Goal: Task Accomplishment & Management: Complete application form

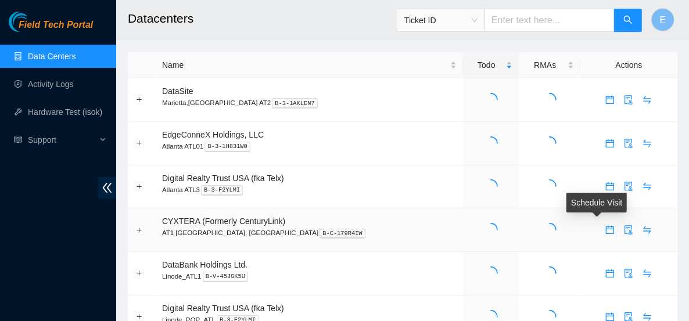
click at [601, 225] on span "calendar" at bounding box center [609, 229] width 17 height 9
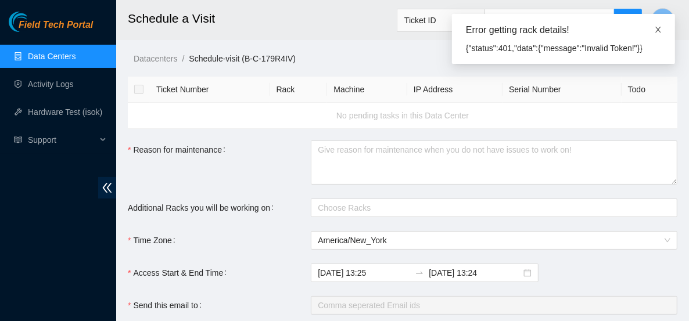
click at [660, 29] on icon "close" at bounding box center [658, 30] width 8 height 8
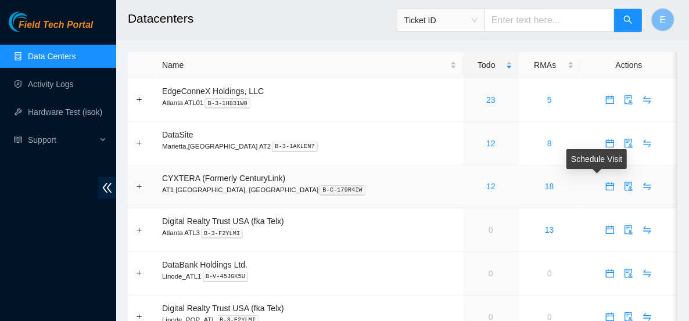
click at [605, 186] on icon "calendar" at bounding box center [609, 186] width 9 height 9
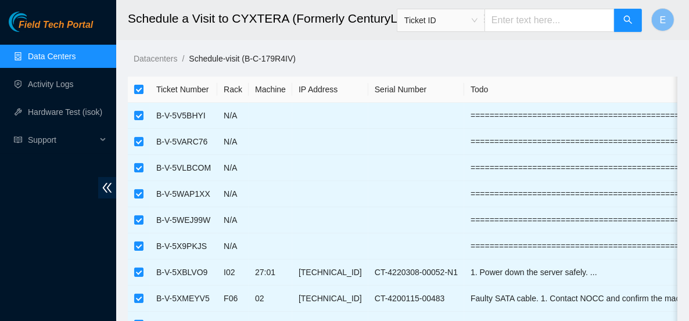
click at [139, 89] on input "checkbox" at bounding box center [138, 89] width 9 height 9
checkbox input "false"
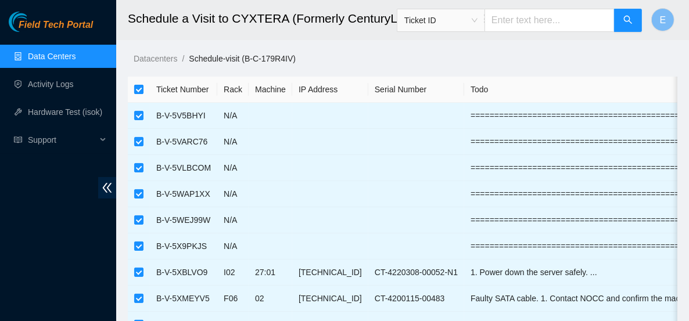
checkbox input "false"
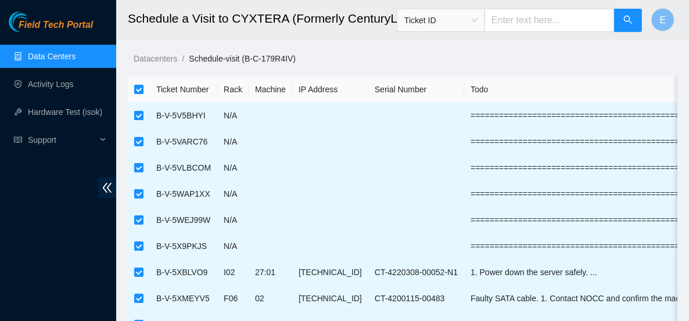
checkbox input "false"
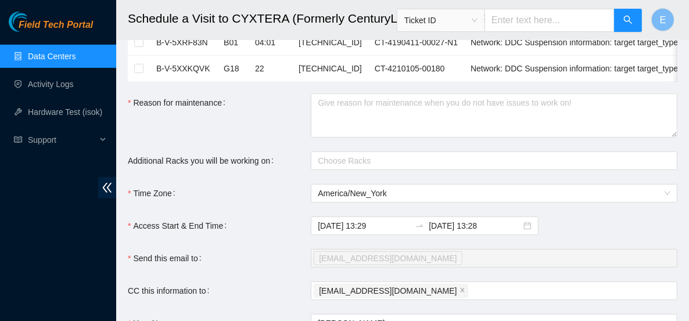
scroll to position [335, 0]
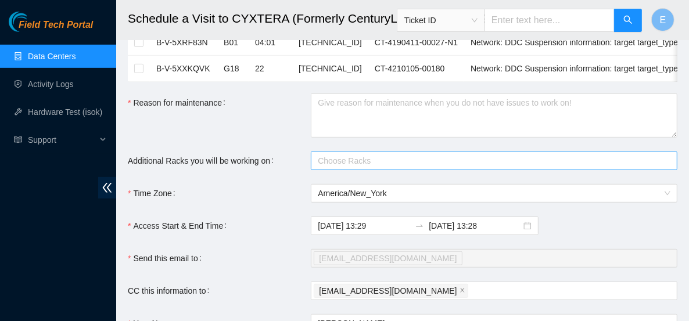
click at [351, 166] on div at bounding box center [488, 161] width 349 height 14
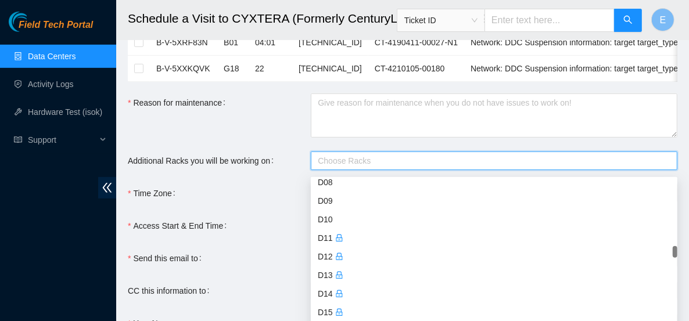
scroll to position [1273, 0]
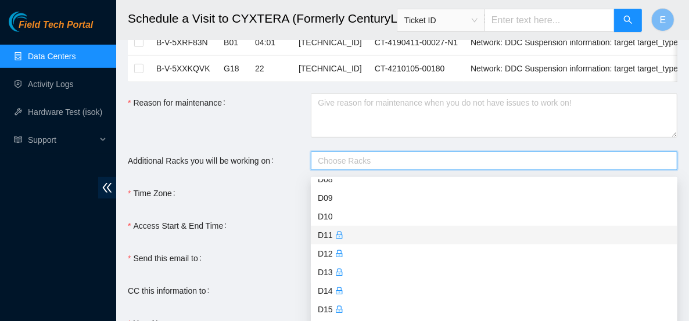
click at [347, 237] on div "D11" at bounding box center [494, 235] width 353 height 13
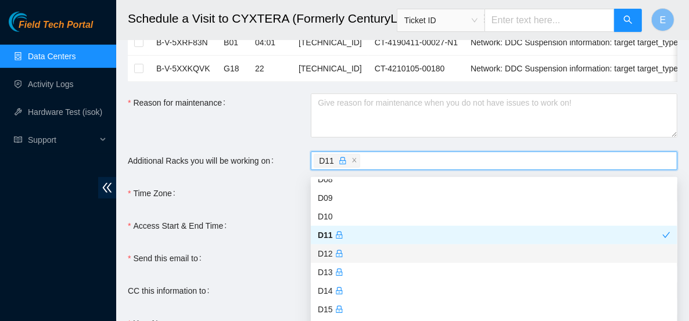
click at [352, 251] on div "D12" at bounding box center [494, 253] width 353 height 13
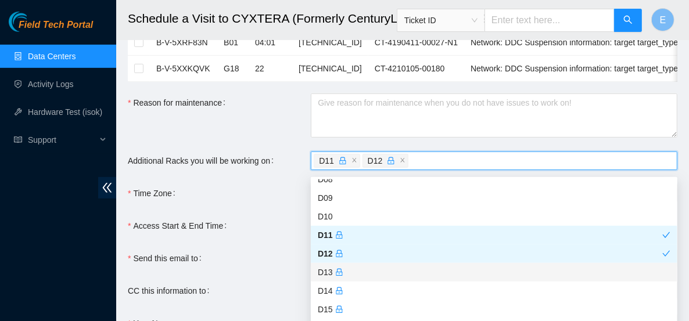
click at [346, 271] on div "D13" at bounding box center [494, 272] width 353 height 13
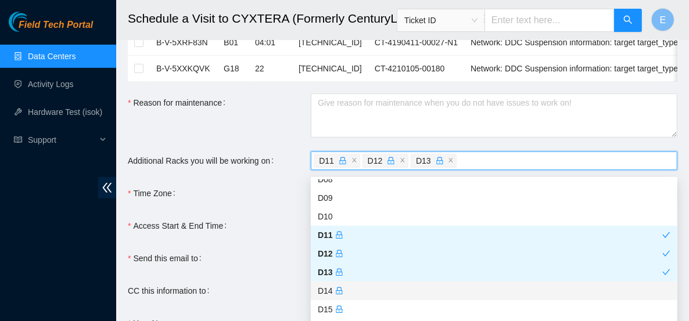
click at [351, 285] on div "D14" at bounding box center [494, 291] width 353 height 13
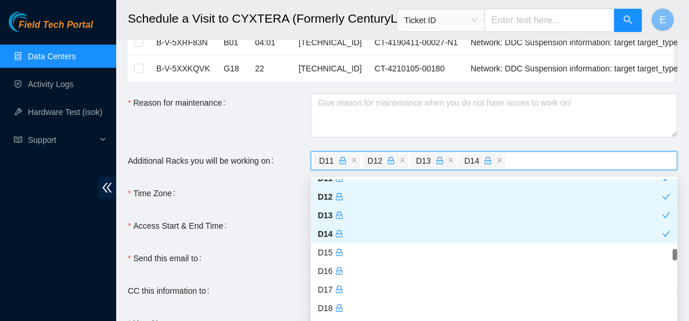
scroll to position [1329, 0]
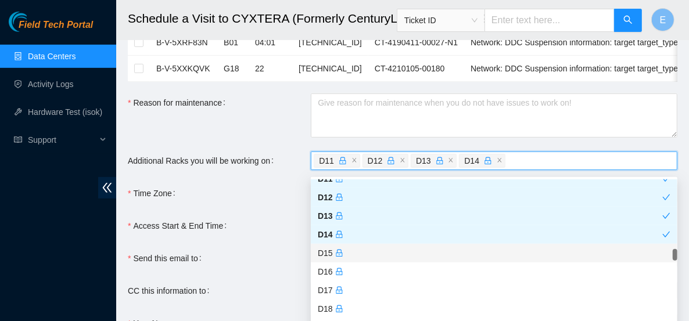
click at [350, 253] on div "D15" at bounding box center [494, 253] width 353 height 13
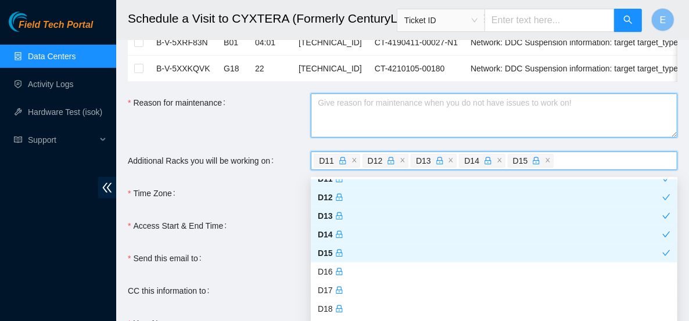
click at [401, 115] on textarea "Reason for maintenance" at bounding box center [494, 116] width 366 height 44
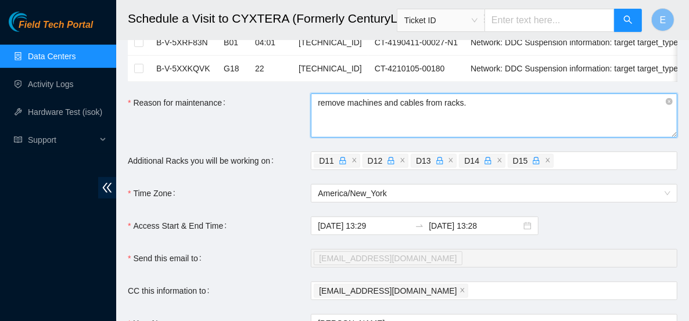
click at [343, 109] on textarea "remove machines and cables from racks." at bounding box center [494, 116] width 366 height 44
click at [482, 110] on textarea "removing machines and cables from racks." at bounding box center [494, 116] width 366 height 44
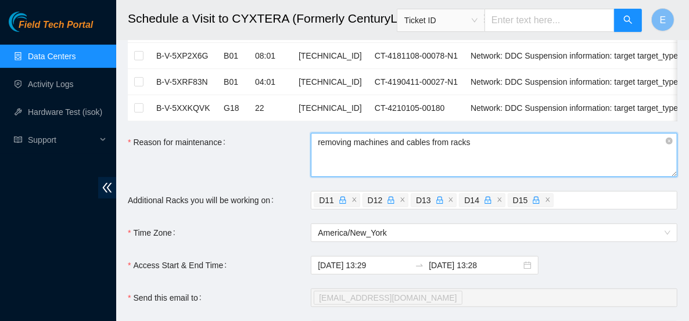
scroll to position [294, 0]
click at [350, 149] on textarea "removing machines and cables from racks" at bounding box center [494, 156] width 366 height 44
drag, startPoint x: 384, startPoint y: 153, endPoint x: 363, endPoint y: 157, distance: 21.2
click at [363, 157] on textarea "cleaning out rrack machines and cables from racks" at bounding box center [494, 156] width 366 height 44
click at [482, 153] on textarea "cleaning out machines and cables from racks" at bounding box center [494, 156] width 366 height 44
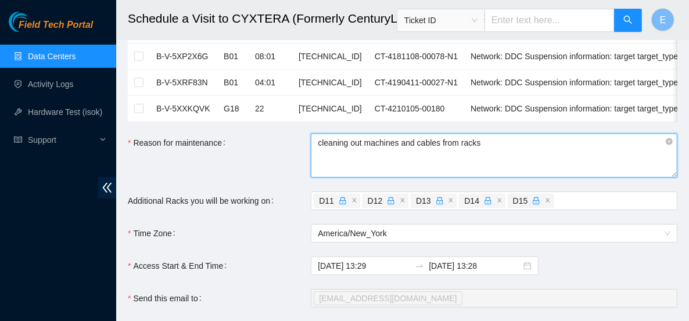
scroll to position [373, 0]
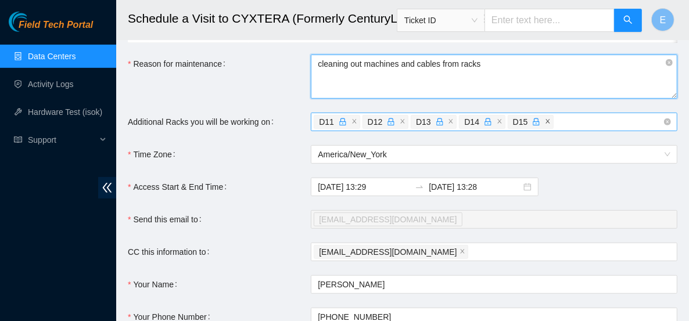
click at [545, 124] on icon "close" at bounding box center [548, 121] width 6 height 6
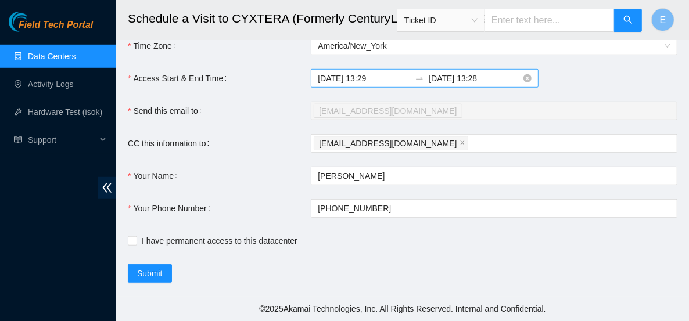
scroll to position [486, 0]
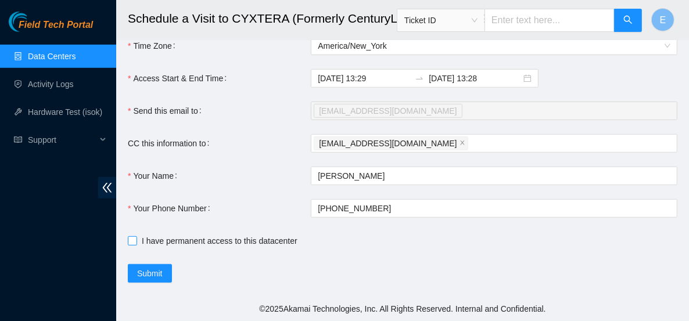
type textarea "cleaning out machines and cables from racks"
click at [187, 243] on span "I have permanent access to this datacenter" at bounding box center [219, 241] width 165 height 13
click at [136, 243] on input "I have permanent access to this datacenter" at bounding box center [132, 240] width 8 height 8
checkbox input "true"
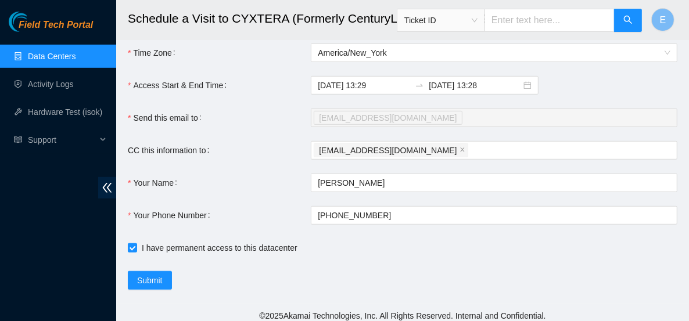
scroll to position [487, 0]
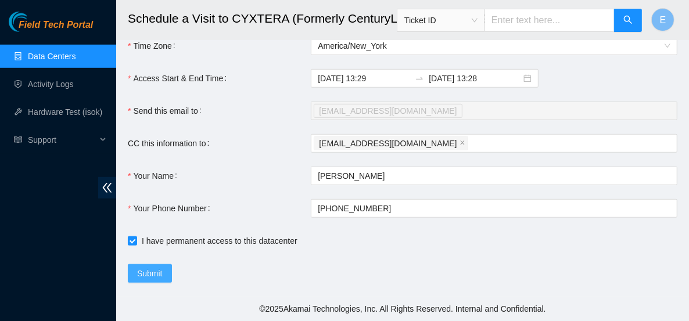
click at [156, 272] on span "Submit" at bounding box center [150, 273] width 26 height 13
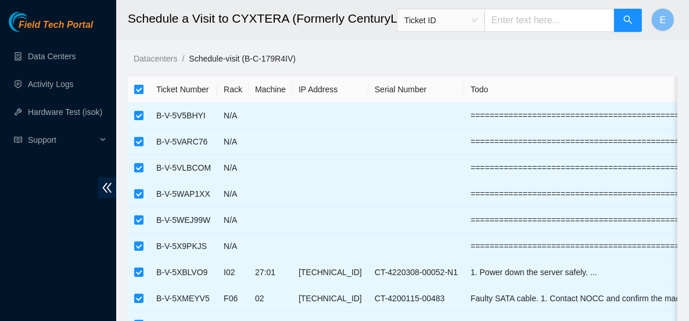
click at [142, 93] on input "checkbox" at bounding box center [138, 89] width 9 height 9
checkbox input "false"
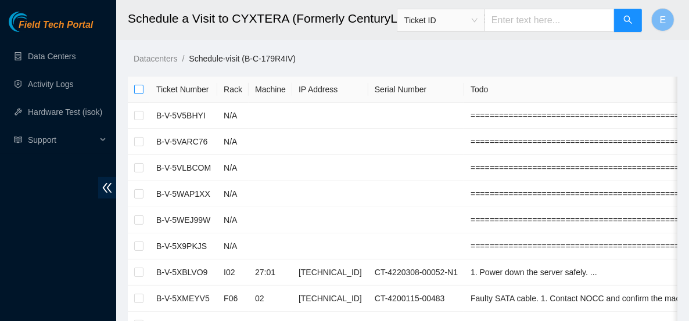
checkbox input "false"
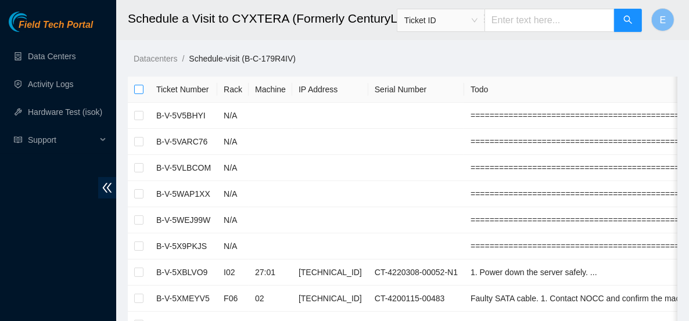
checkbox input "false"
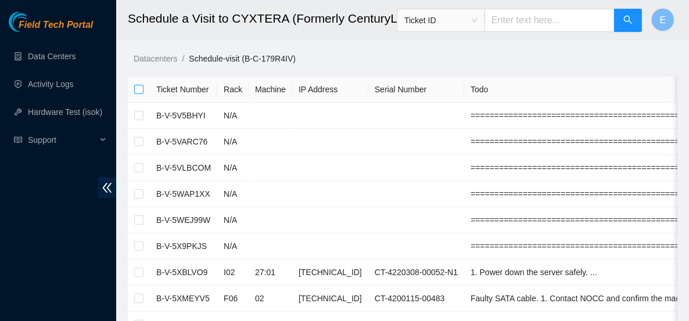
checkbox input "false"
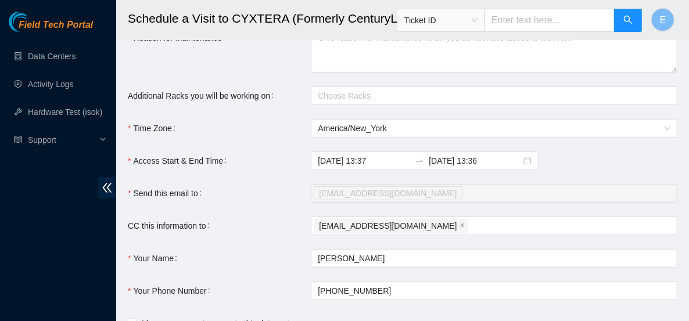
scroll to position [400, 0]
click at [329, 58] on textarea "Reason for maintenance" at bounding box center [494, 50] width 366 height 44
drag, startPoint x: 346, startPoint y: 45, endPoint x: 243, endPoint y: 36, distance: 103.8
click at [365, 42] on textarea "removing out machines and cables from racks" at bounding box center [494, 50] width 366 height 44
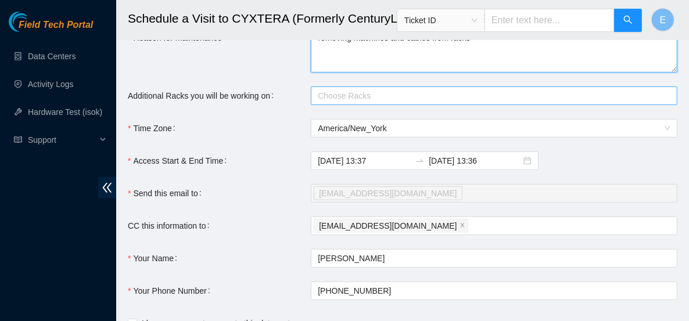
click at [388, 103] on div at bounding box center [488, 96] width 349 height 14
type textarea "removing machines and cables from racks"
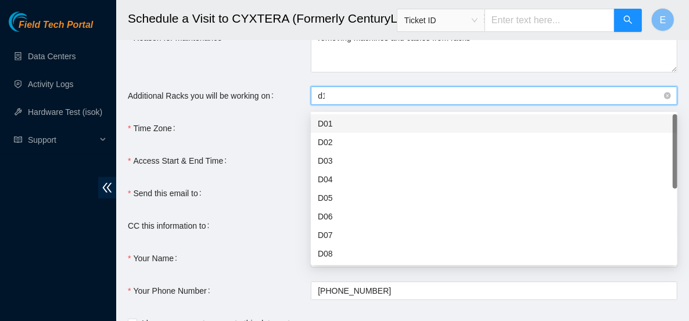
type input "d11"
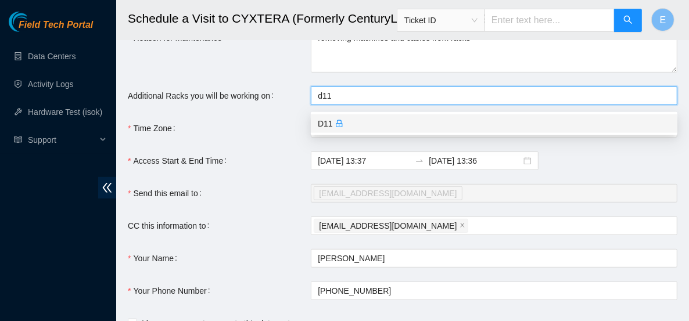
click at [383, 121] on div "D11" at bounding box center [494, 123] width 353 height 13
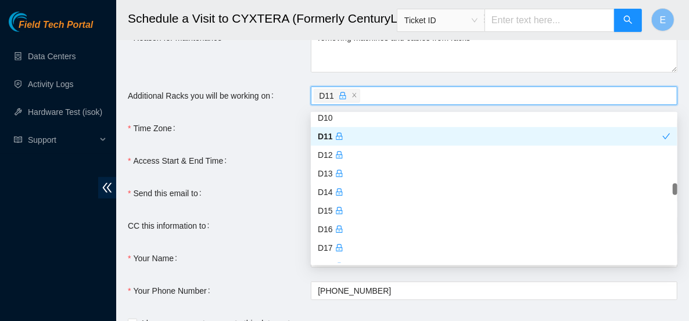
scroll to position [1328, 0]
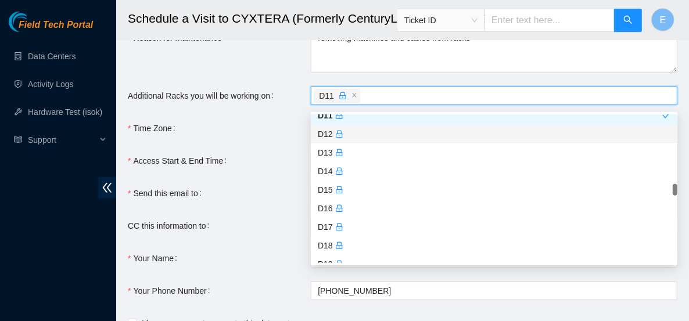
click at [351, 135] on div "D12" at bounding box center [494, 134] width 353 height 13
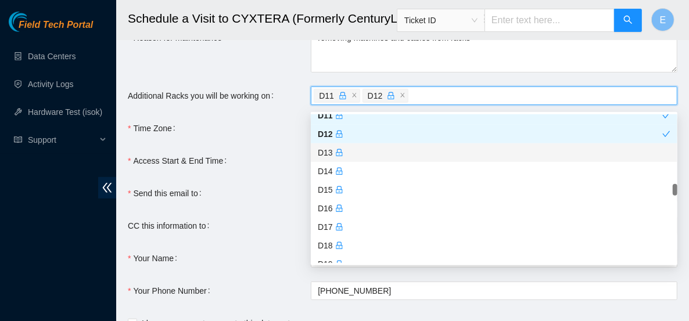
click at [350, 154] on div "D13" at bounding box center [494, 152] width 353 height 13
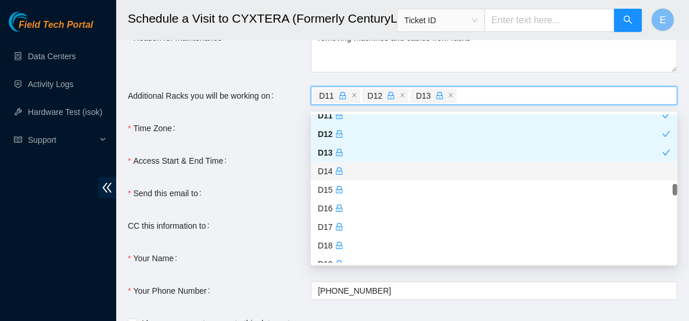
click at [353, 171] on div "D14" at bounding box center [494, 171] width 353 height 13
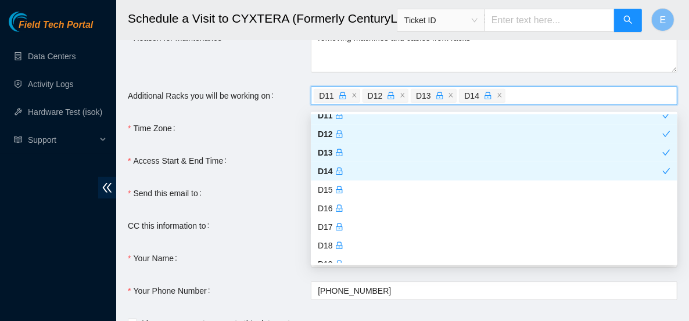
click at [295, 138] on div "Time Zone" at bounding box center [219, 128] width 183 height 19
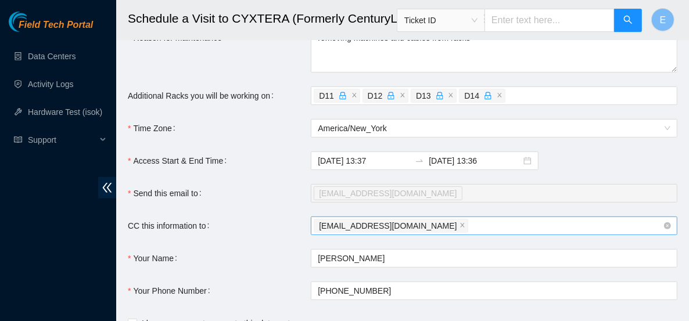
scroll to position [487, 0]
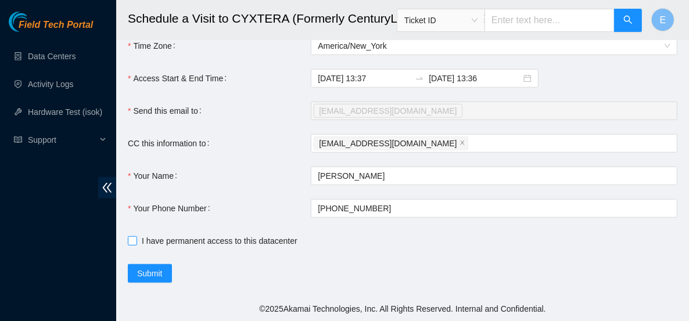
click at [164, 240] on span "I have permanent access to this datacenter" at bounding box center [219, 241] width 165 height 13
click at [136, 240] on input "I have permanent access to this datacenter" at bounding box center [132, 240] width 8 height 8
checkbox input "true"
click at [465, 110] on div "avigoda@akamai.com" at bounding box center [488, 111] width 349 height 16
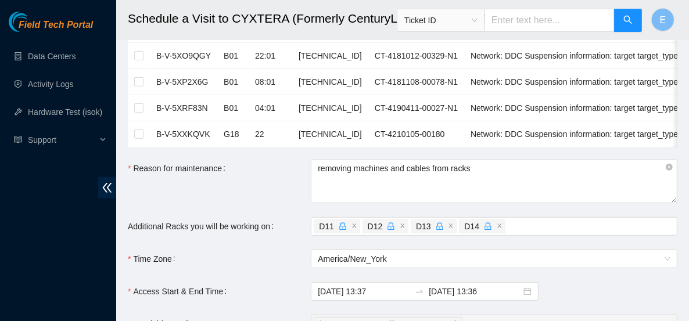
scroll to position [0, 0]
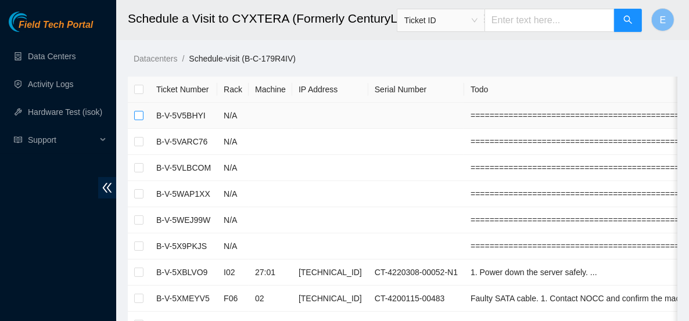
click at [142, 113] on input "checkbox" at bounding box center [138, 115] width 9 height 9
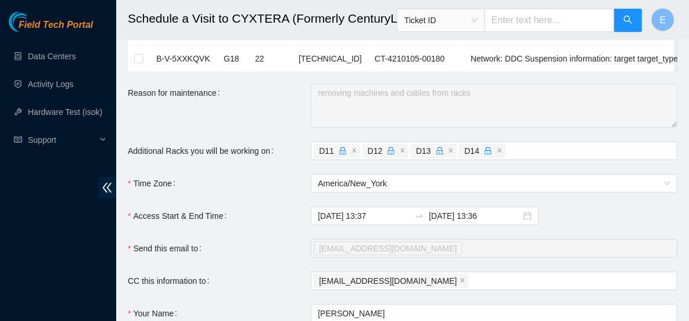
scroll to position [487, 0]
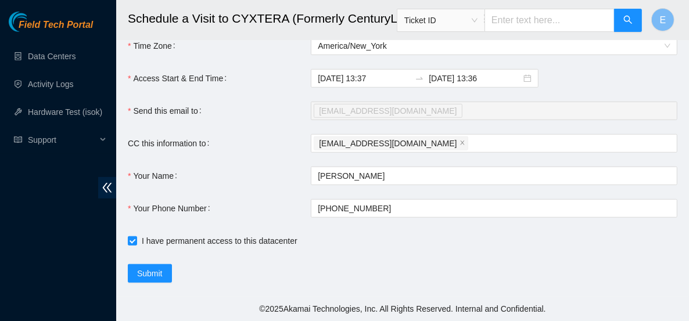
click at [409, 113] on div "avigoda@akamai.com" at bounding box center [488, 111] width 349 height 16
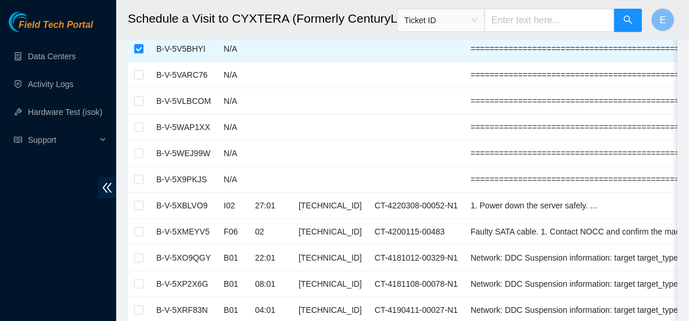
scroll to position [16, 0]
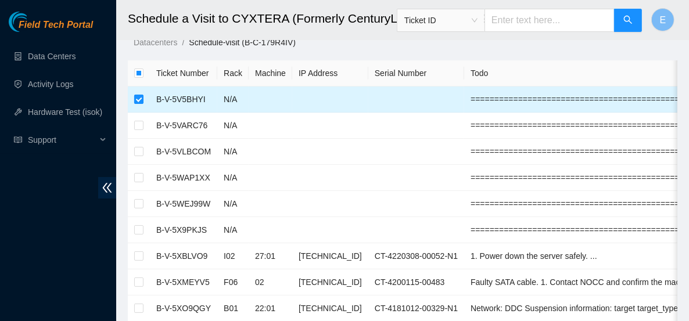
click at [137, 95] on input "checkbox" at bounding box center [138, 99] width 9 height 9
checkbox input "false"
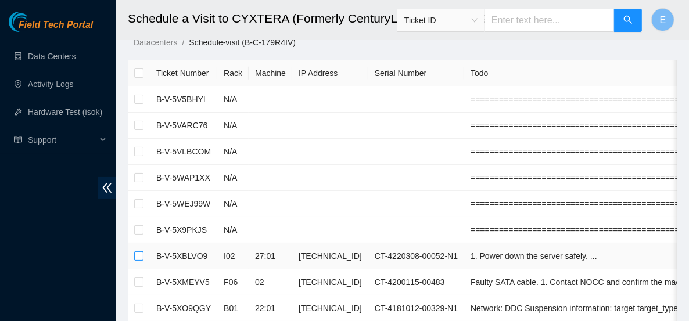
click at [139, 255] on input "checkbox" at bounding box center [138, 255] width 9 height 9
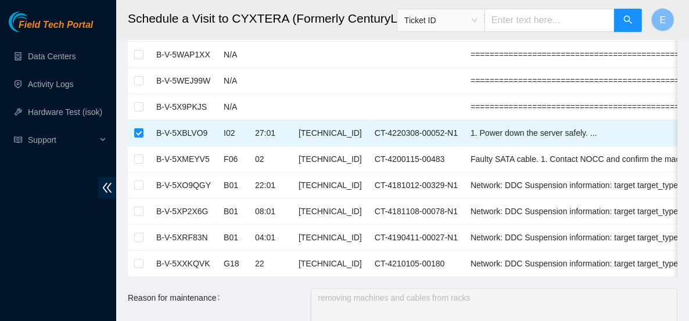
scroll to position [132, 0]
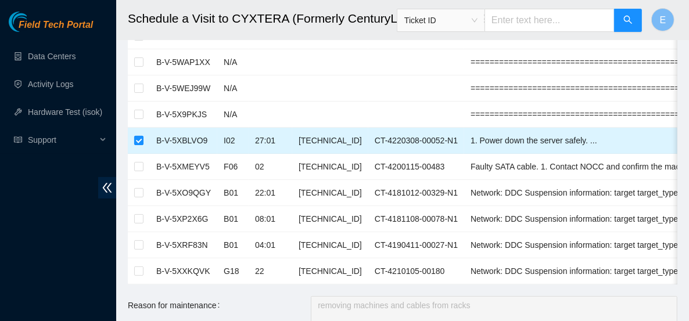
click at [139, 138] on input "checkbox" at bounding box center [138, 140] width 9 height 9
checkbox input "false"
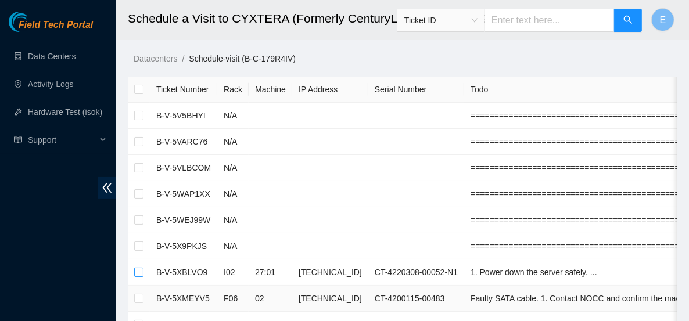
scroll to position [487, 0]
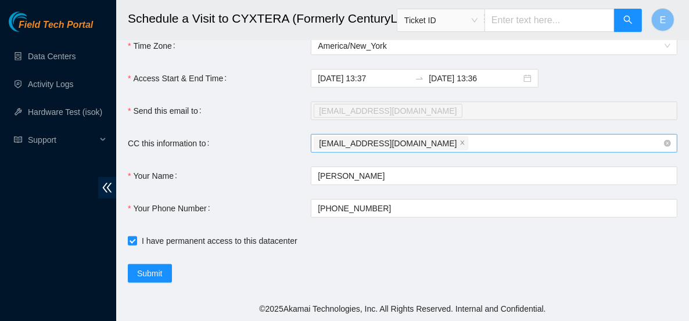
click at [441, 145] on div "e.caldwell0915@gmail.com" at bounding box center [488, 143] width 349 height 16
type input "nie-atl@akamai.com"
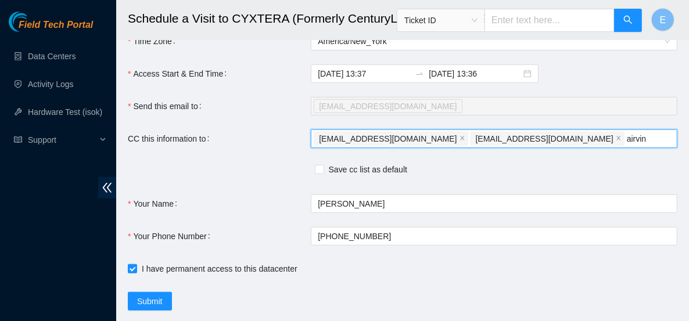
type input "airvin"
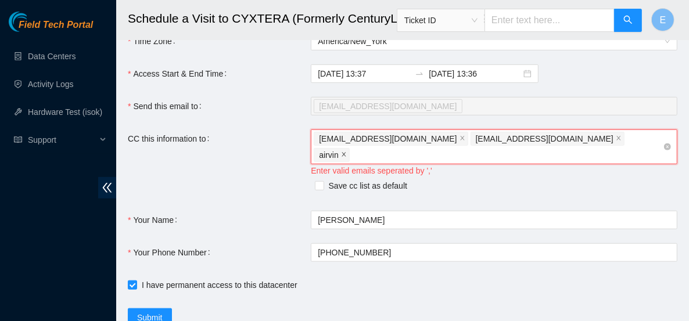
click at [346, 153] on icon "close" at bounding box center [344, 155] width 4 height 4
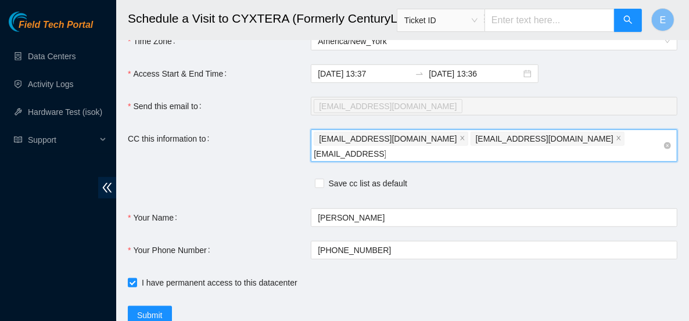
type input "airvin@akamai.com"
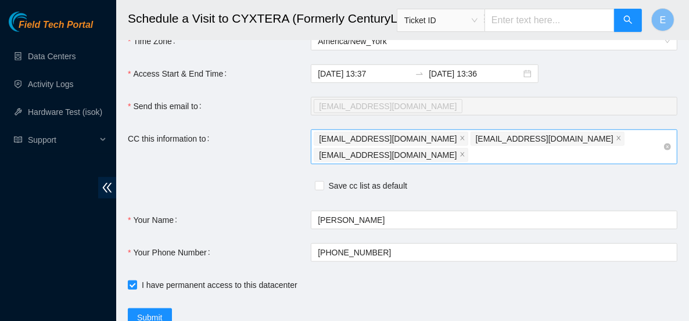
click at [636, 142] on div "e.caldwell0915@gmail.com nie-atl@akamai.com airvin@akamai.com" at bounding box center [488, 147] width 349 height 33
type input "@rvole"
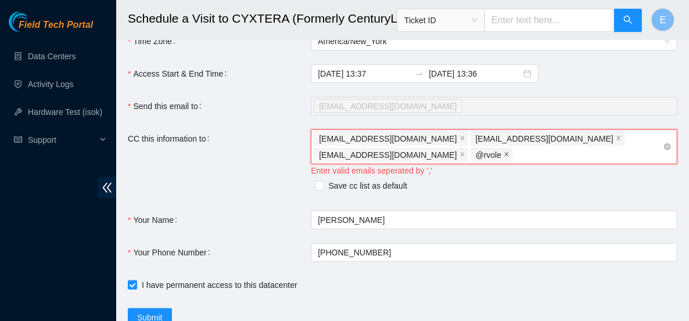
click at [509, 152] on icon "close" at bounding box center [507, 155] width 6 height 6
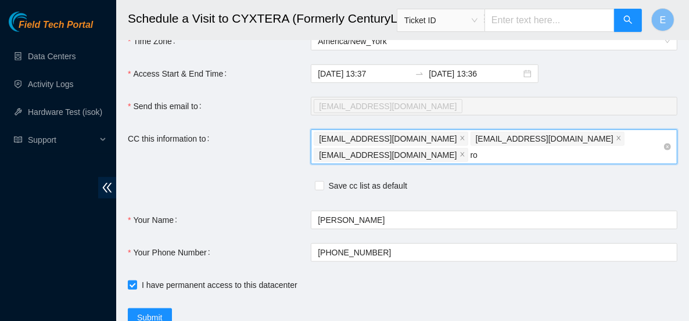
type input "r"
type input "rvolel@akamai.com"
click at [333, 188] on span "Save cc list as default" at bounding box center [368, 185] width 88 height 13
click at [323, 188] on input "Save cc list as default" at bounding box center [319, 185] width 8 height 8
checkbox input "true"
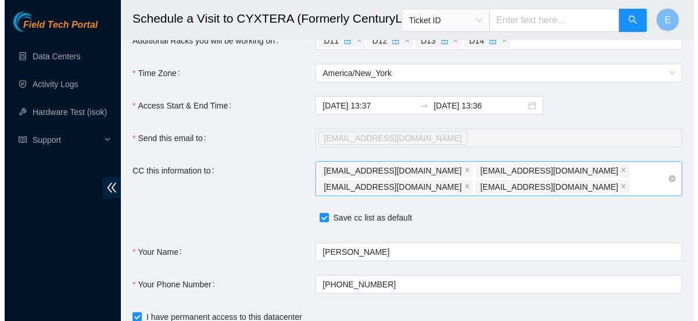
scroll to position [535, 0]
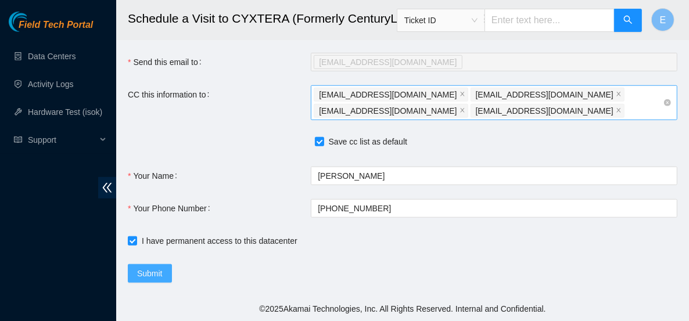
click at [148, 274] on span "Submit" at bounding box center [150, 273] width 26 height 13
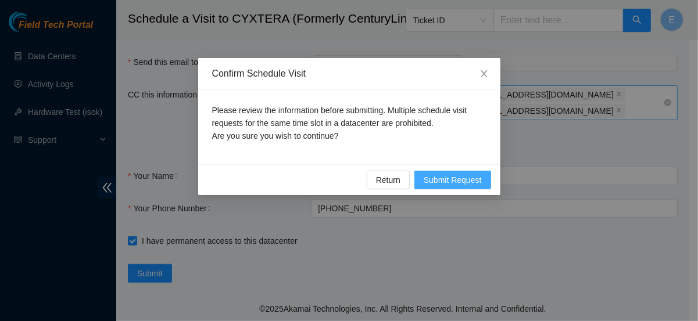
click at [433, 178] on span "Submit Request" at bounding box center [452, 180] width 58 height 13
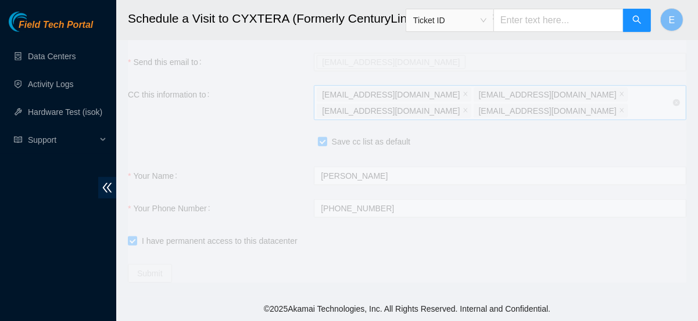
type input "2025-10-13 13:41"
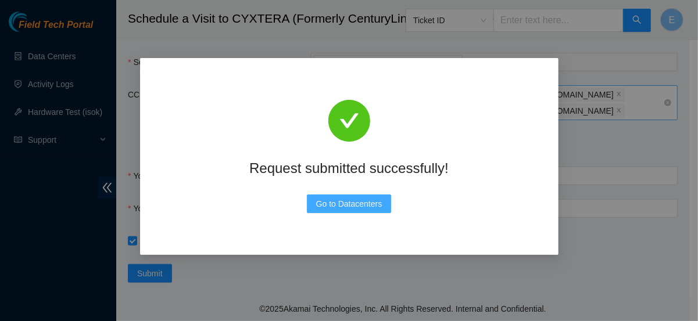
click at [365, 201] on span "Go to Datacenters" at bounding box center [349, 203] width 66 height 13
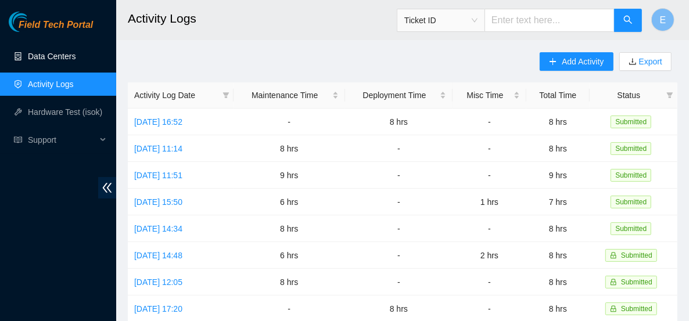
click at [32, 52] on link "Data Centers" at bounding box center [52, 56] width 48 height 9
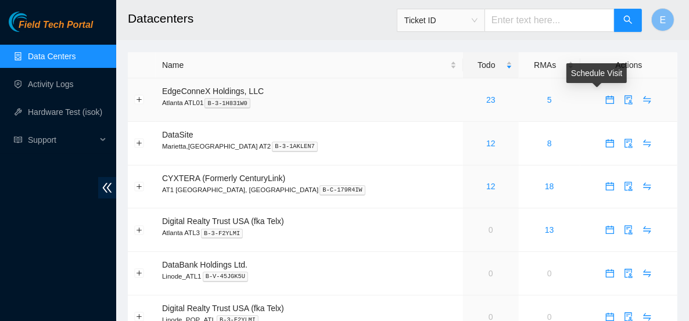
click at [605, 102] on icon "calendar" at bounding box center [609, 99] width 9 height 9
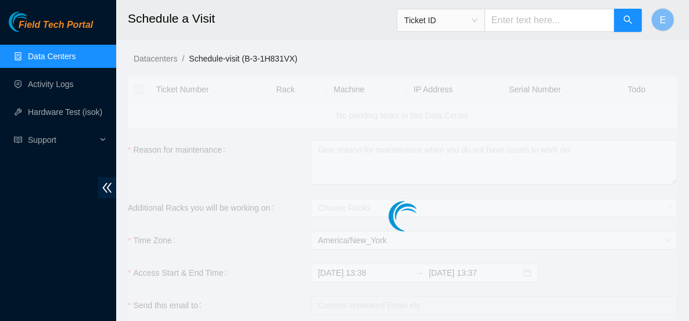
checkbox input "true"
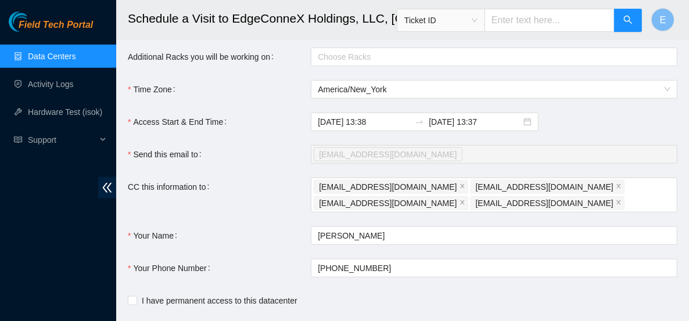
scroll to position [788, 0]
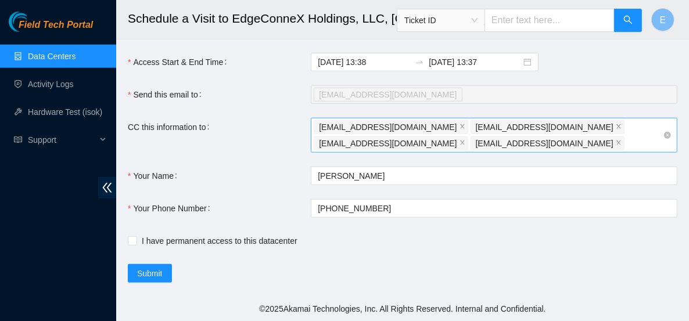
click at [476, 127] on span "[EMAIL_ADDRESS][DOMAIN_NAME]" at bounding box center [545, 127] width 138 height 13
drag, startPoint x: 427, startPoint y: 137, endPoint x: 484, endPoint y: 129, distance: 56.9
click at [483, 130] on div "[EMAIL_ADDRESS][DOMAIN_NAME] [EMAIL_ADDRESS][DOMAIN_NAME] [EMAIL_ADDRESS][DOMAI…" at bounding box center [488, 135] width 349 height 33
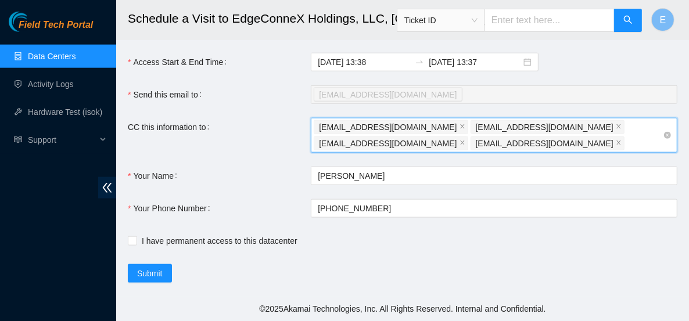
drag, startPoint x: 502, startPoint y: 129, endPoint x: 446, endPoint y: 131, distance: 56.4
click at [476, 131] on span "airvin@akamai.com" at bounding box center [545, 127] width 138 height 13
drag, startPoint x: 402, startPoint y: 145, endPoint x: 297, endPoint y: 146, distance: 105.1
click at [297, 146] on div "CC this information to e.caldwell0915@gmail.com, airvin@akamai.com, rvolel@akam…" at bounding box center [402, 135] width 549 height 35
click at [476, 145] on span "nie-atl@akamai.com" at bounding box center [545, 143] width 138 height 13
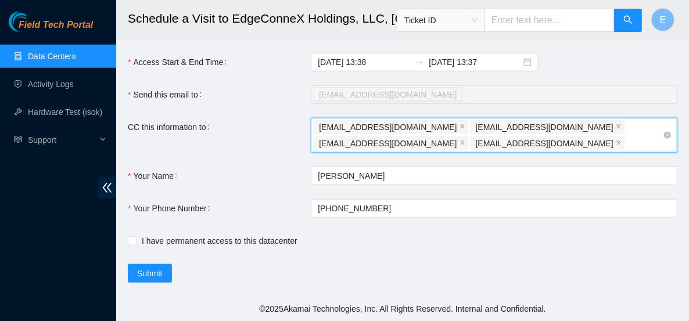
click at [476, 145] on span "nie-atl@akamai.com" at bounding box center [545, 143] width 138 height 13
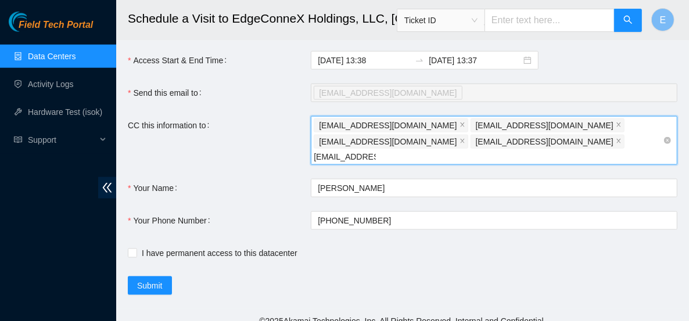
type input "nie-atl@akamai.com"
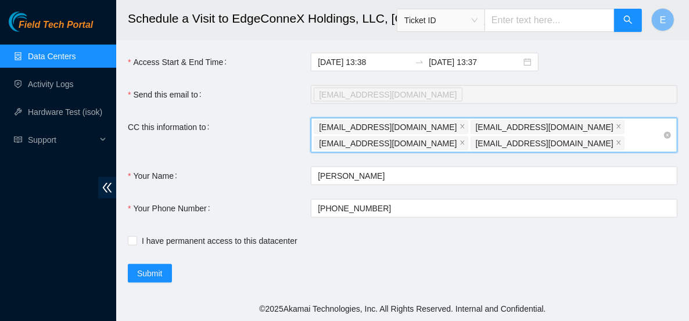
drag, startPoint x: 487, startPoint y: 145, endPoint x: 429, endPoint y: 146, distance: 58.1
click at [429, 146] on div "e.caldwell0915@gmail.com airvin@akamai.com rvolel@akamai.com nie-atl@akamai.com" at bounding box center [488, 135] width 349 height 33
click at [429, 145] on div "e.caldwell0915@gmail.com airvin@akamai.com rvolel@akamai.com nie-atl@akamai.com" at bounding box center [488, 135] width 349 height 33
drag, startPoint x: 426, startPoint y: 146, endPoint x: 398, endPoint y: 146, distance: 28.5
click at [416, 146] on div "e.caldwell0915@gmail.com airvin@akamai.com rvolel@akamai.com nie-atl@akamai.com" at bounding box center [488, 135] width 349 height 33
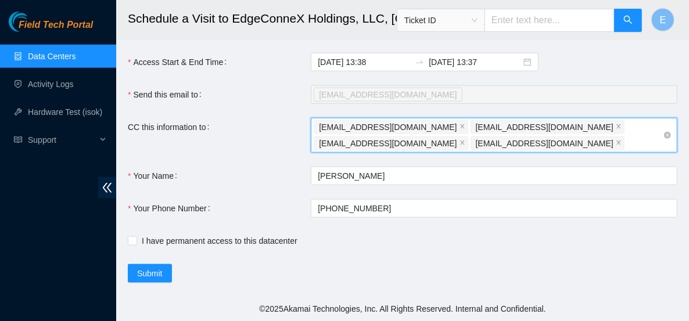
click at [476, 146] on span "nie-atl@akamai.com" at bounding box center [545, 143] width 138 height 13
drag, startPoint x: 379, startPoint y: 146, endPoint x: 323, endPoint y: 150, distance: 56.5
click at [470, 150] on div "nie-atl@akamai.com" at bounding box center [548, 143] width 156 height 16
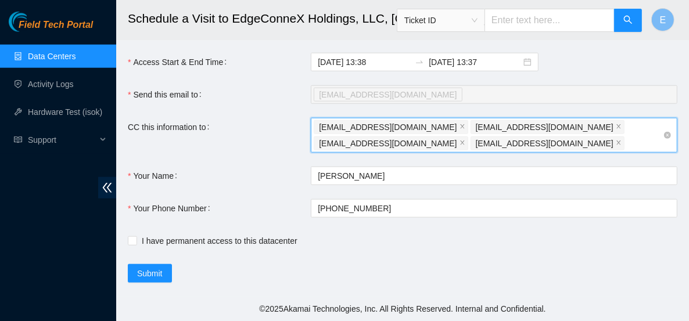
click at [476, 145] on span "nie-atl@akamai.com" at bounding box center [545, 143] width 138 height 13
